Goal: Transaction & Acquisition: Purchase product/service

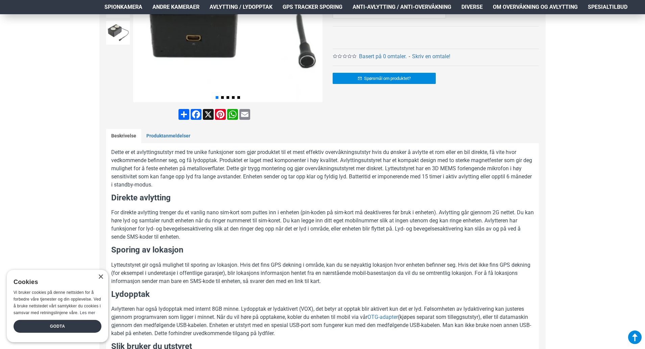
scroll to position [237, 0]
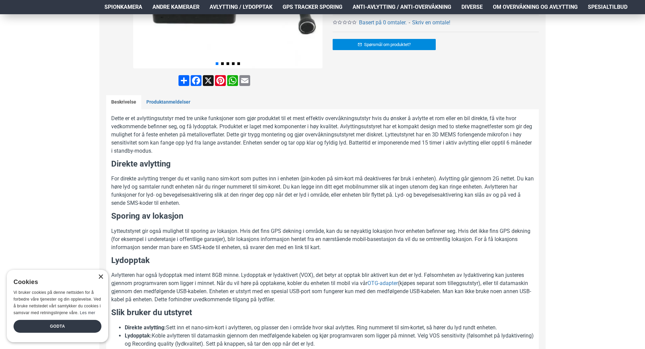
click at [102, 278] on div "×" at bounding box center [100, 276] width 5 height 5
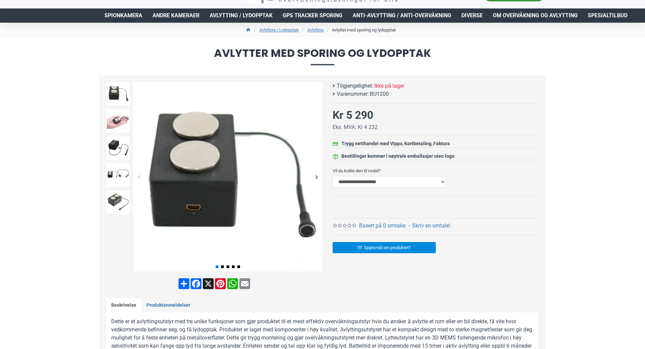
scroll to position [0, 0]
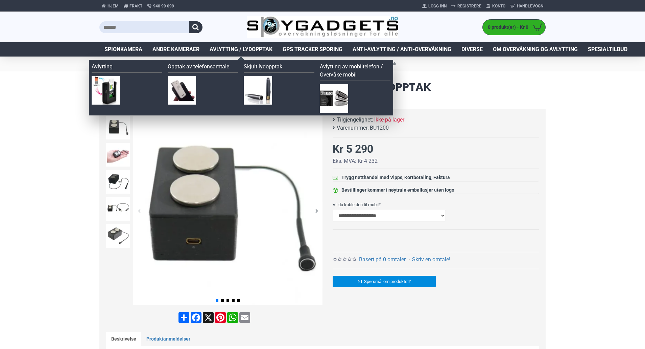
click at [236, 51] on span "Avlytting / Lydopptak" at bounding box center [241, 49] width 63 height 8
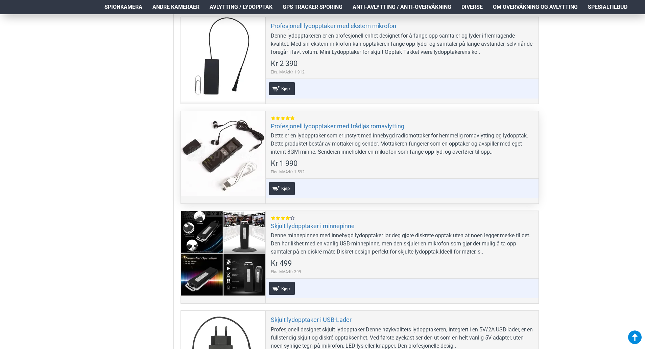
scroll to position [1386, 0]
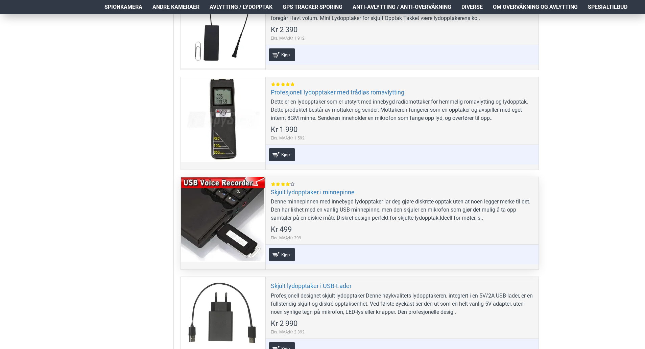
click at [219, 214] on div at bounding box center [223, 219] width 85 height 85
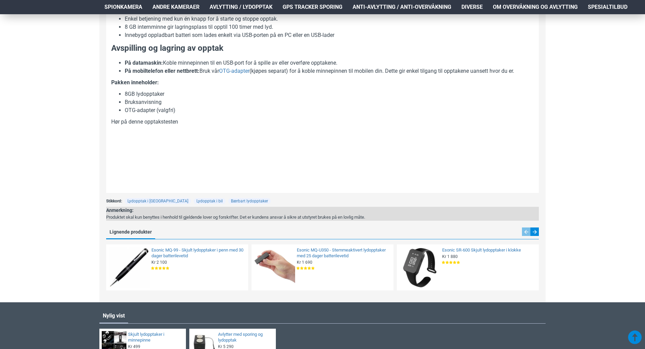
scroll to position [304, 0]
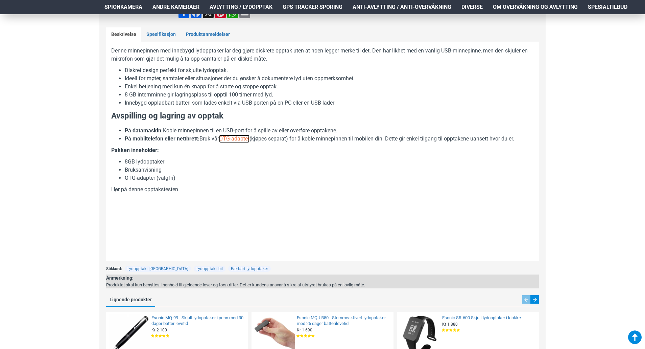
click at [243, 138] on link "OTG-adapter" at bounding box center [234, 139] width 30 height 8
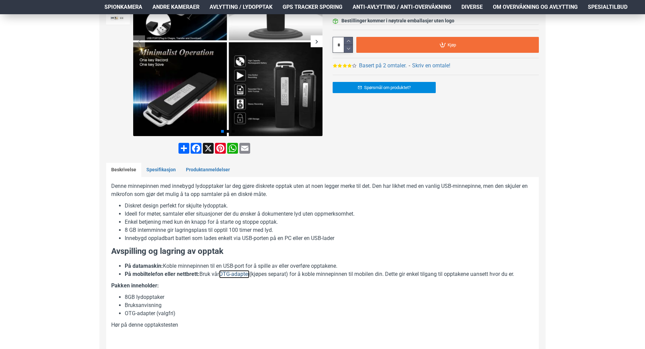
scroll to position [68, 0]
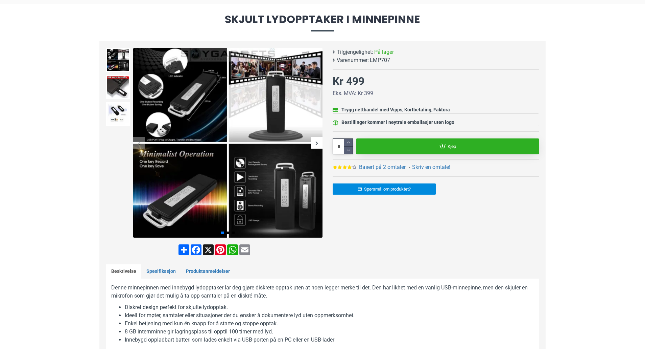
click at [422, 141] on link "Kjøp" at bounding box center [447, 146] width 183 height 16
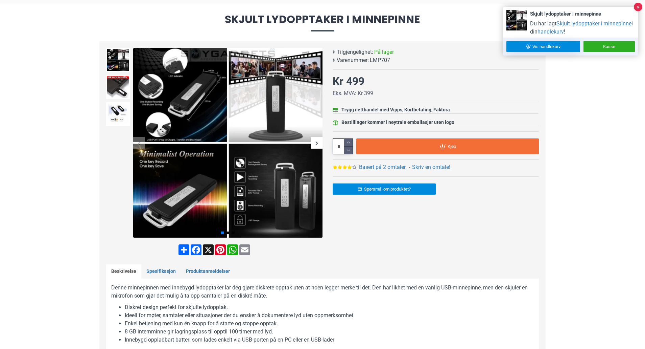
click at [553, 44] on link "Vis handlekurv" at bounding box center [543, 46] width 74 height 11
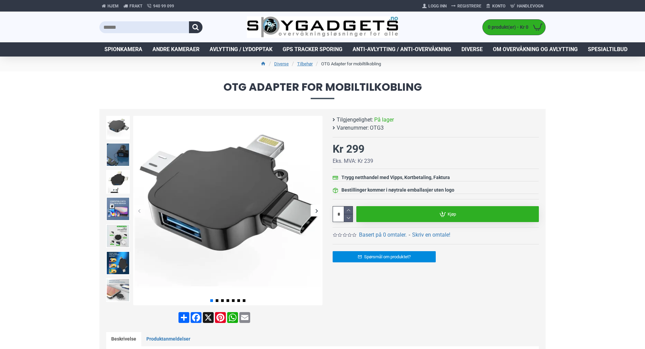
click at [444, 210] on link "Kjøp" at bounding box center [447, 214] width 183 height 16
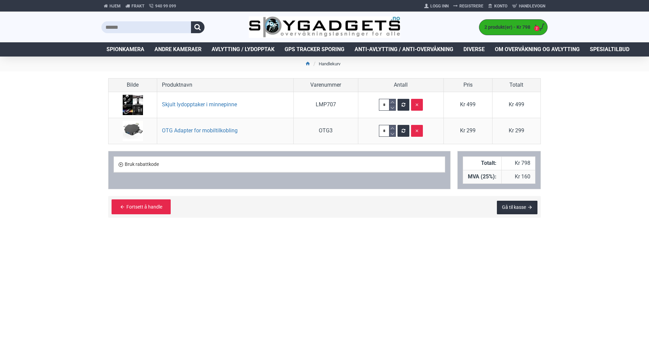
click at [517, 210] on link "Gå til kasse" at bounding box center [517, 207] width 41 height 14
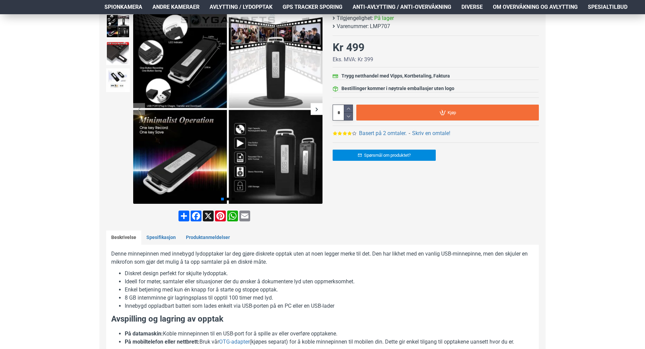
scroll to position [135, 0]
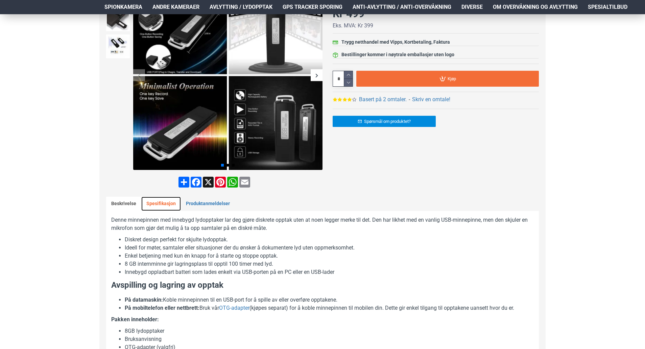
click at [167, 202] on link "Spesifikasjon" at bounding box center [161, 203] width 40 height 14
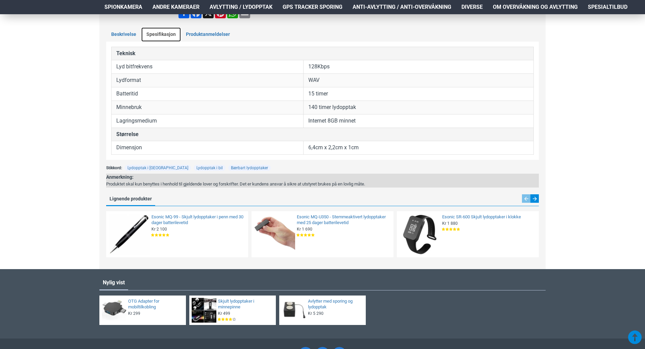
scroll to position [270, 0]
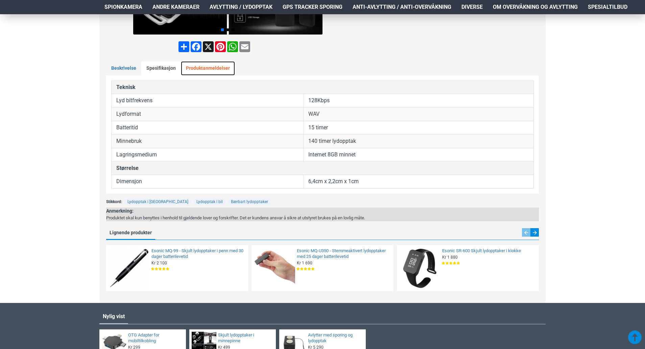
click at [207, 68] on link "Produktanmeldelser" at bounding box center [208, 68] width 54 height 14
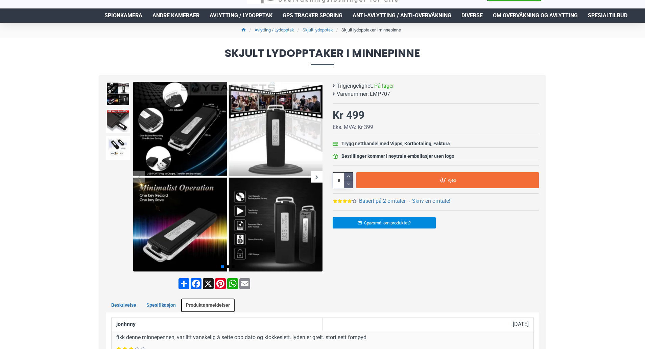
scroll to position [0, 0]
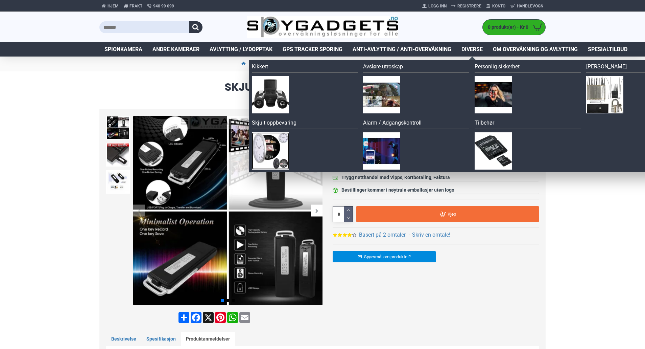
click at [273, 146] on img at bounding box center [270, 150] width 37 height 37
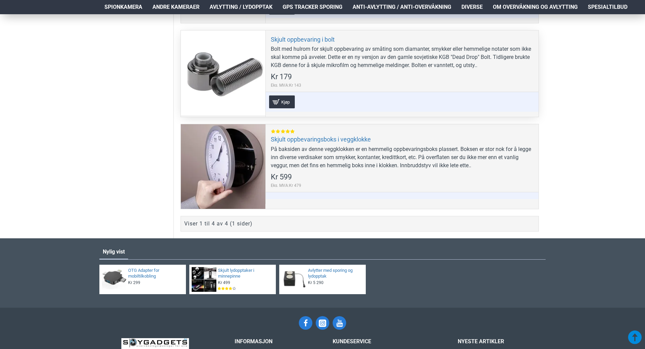
scroll to position [406, 0]
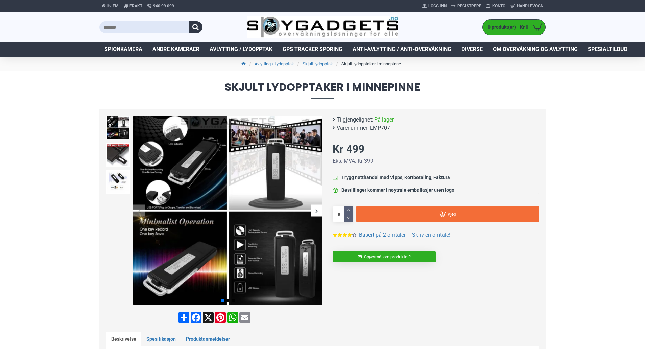
click at [393, 257] on link "Spørsmål om produktet?" at bounding box center [384, 256] width 103 height 11
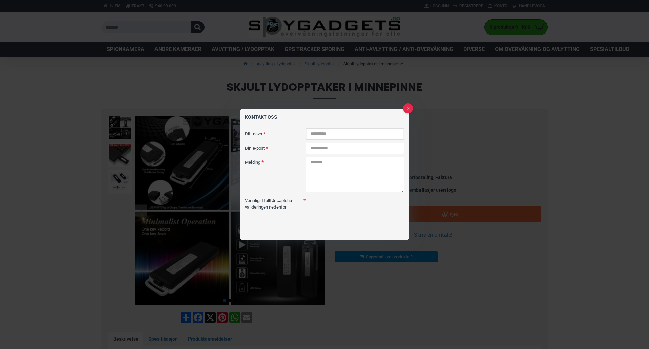
click at [321, 138] on input "Ditt navn" at bounding box center [355, 133] width 98 height 11
type input "****"
type input "**********"
type textarea "**********"
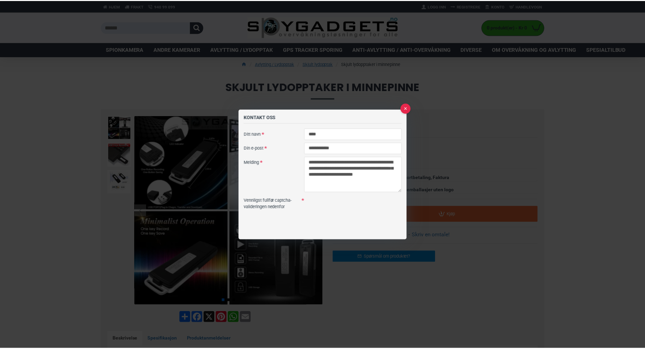
scroll to position [31, 0]
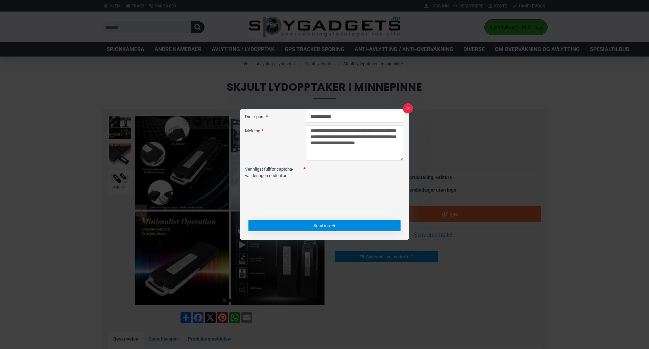
click at [327, 225] on span "Send inn" at bounding box center [321, 225] width 17 height 4
